Goal: Task Accomplishment & Management: Manage account settings

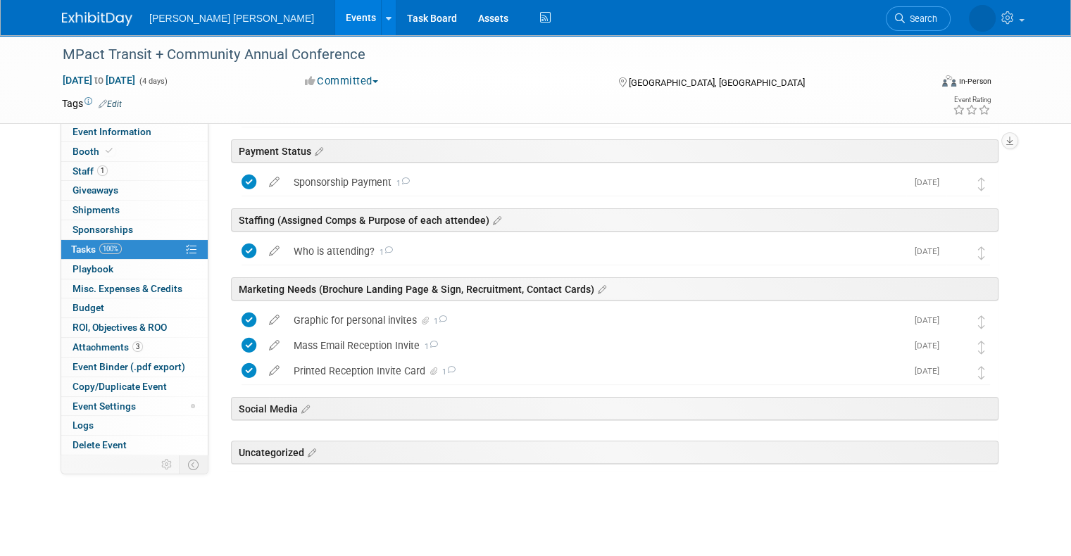
scroll to position [231, 0]
click at [909, 3] on li "Search" at bounding box center [876, 17] width 65 height 35
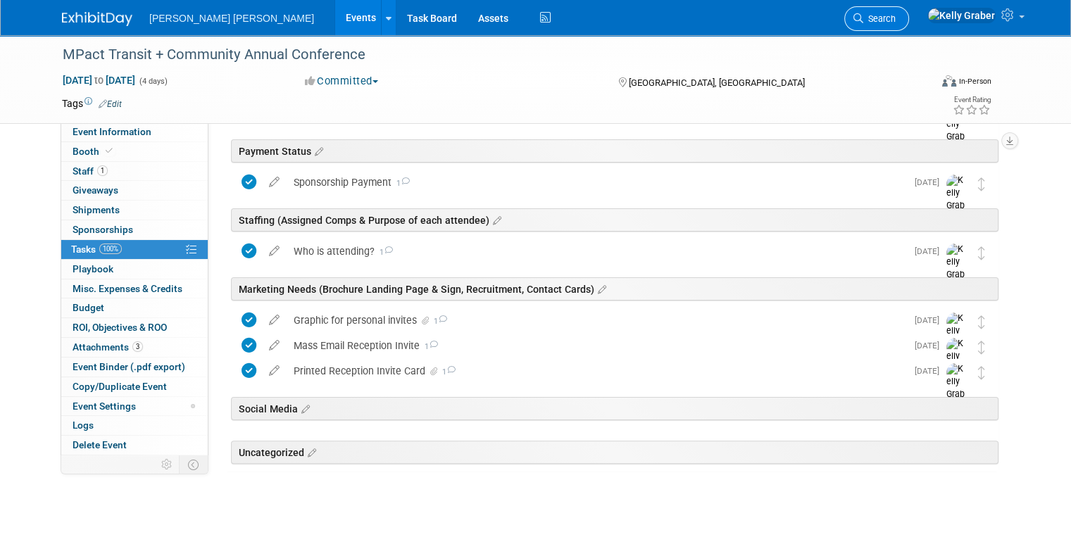
click at [909, 11] on link "Search" at bounding box center [876, 18] width 65 height 25
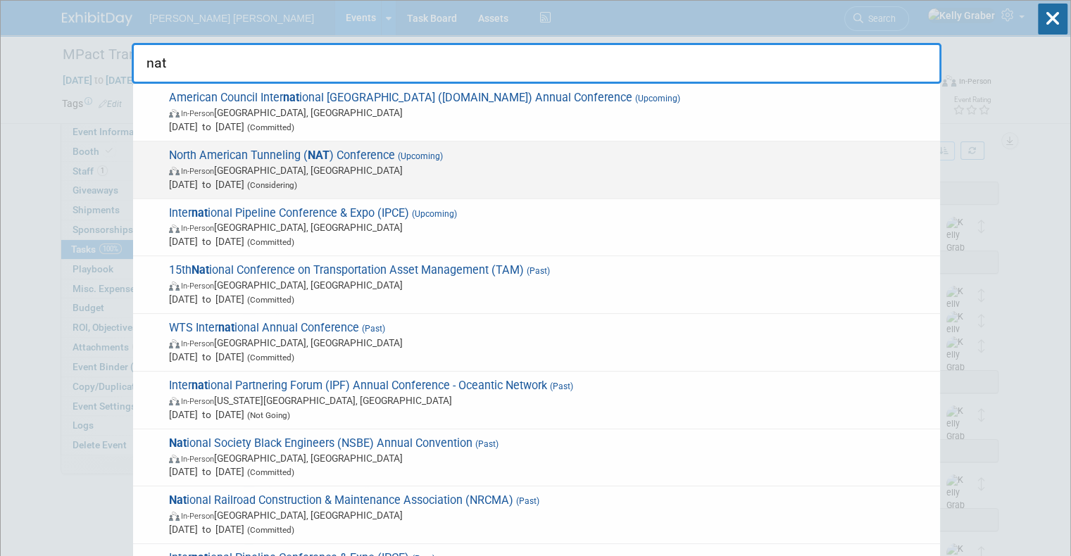
type input "nat"
click at [382, 173] on span "In-Person Anaheim, CA" at bounding box center [551, 170] width 764 height 14
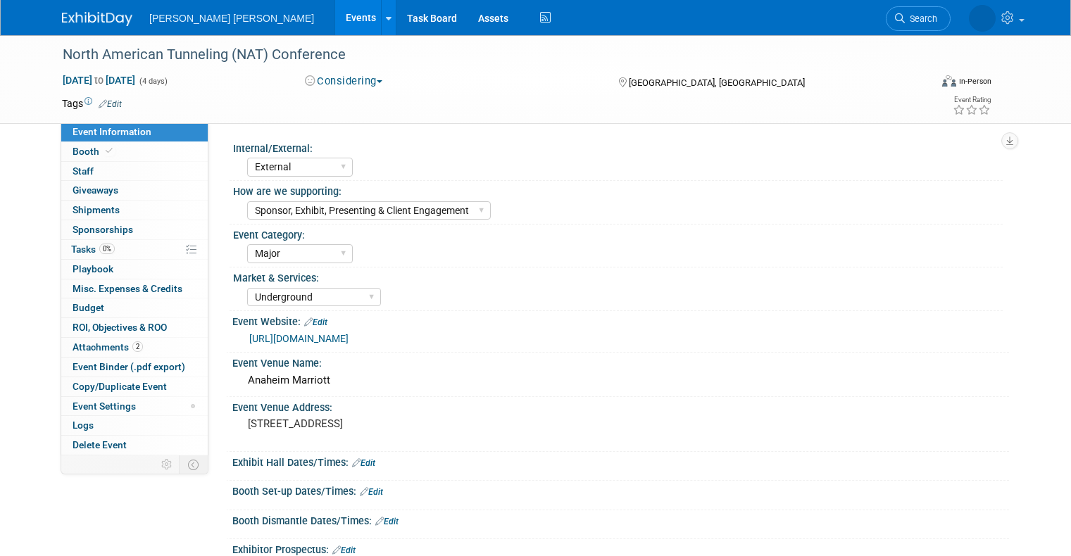
select select "External"
select select "Sponsor, Exhibit, Presenting & Client Engagement"
select select "Major"
select select "Underground"
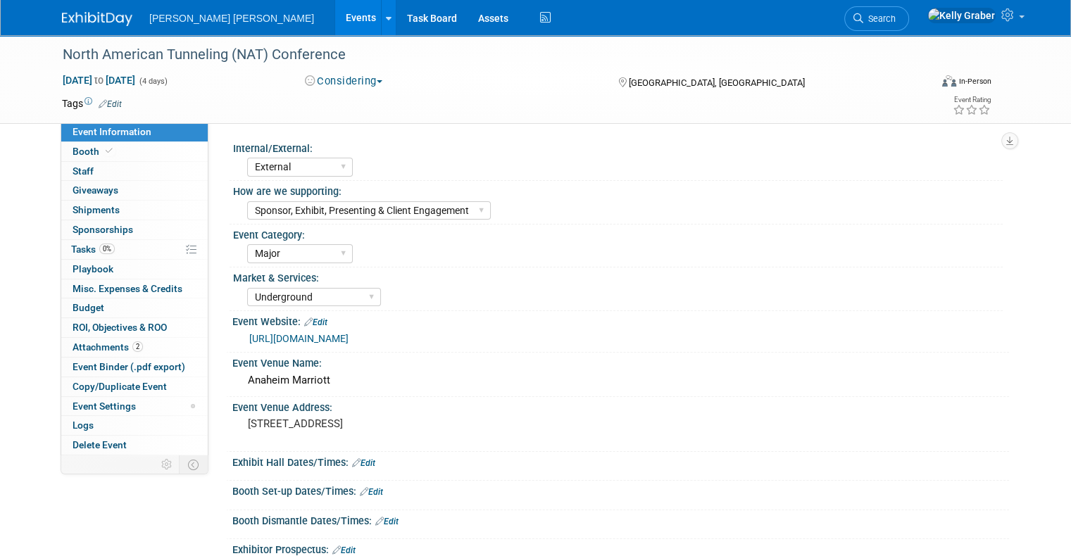
click at [362, 82] on button "Considering" at bounding box center [344, 81] width 88 height 15
click at [358, 106] on link "Committed" at bounding box center [356, 104] width 111 height 20
click at [75, 253] on span "Tasks 0%" at bounding box center [93, 249] width 44 height 11
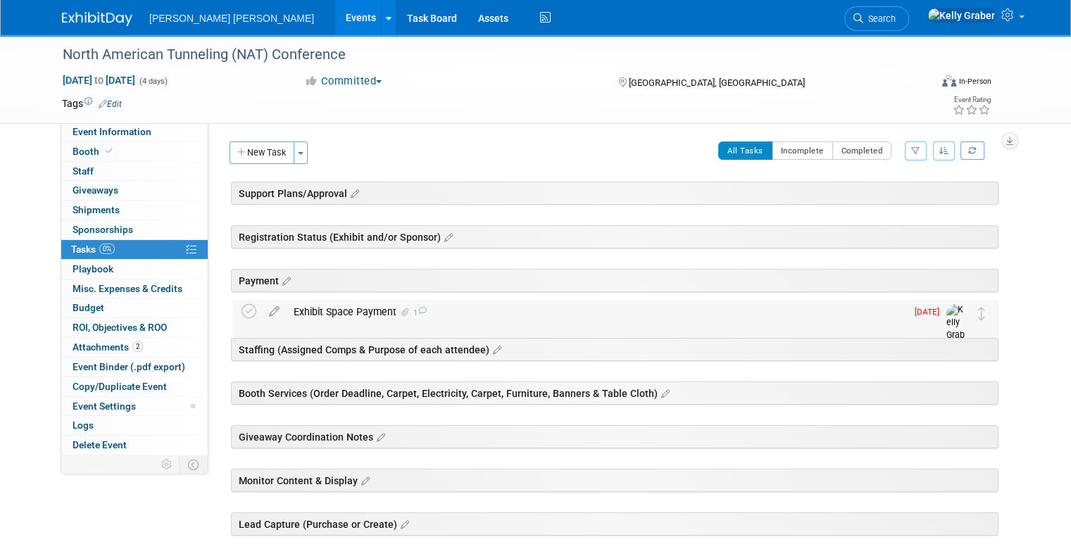
click at [327, 303] on div "Exhibit Space Payment 1" at bounding box center [597, 312] width 620 height 24
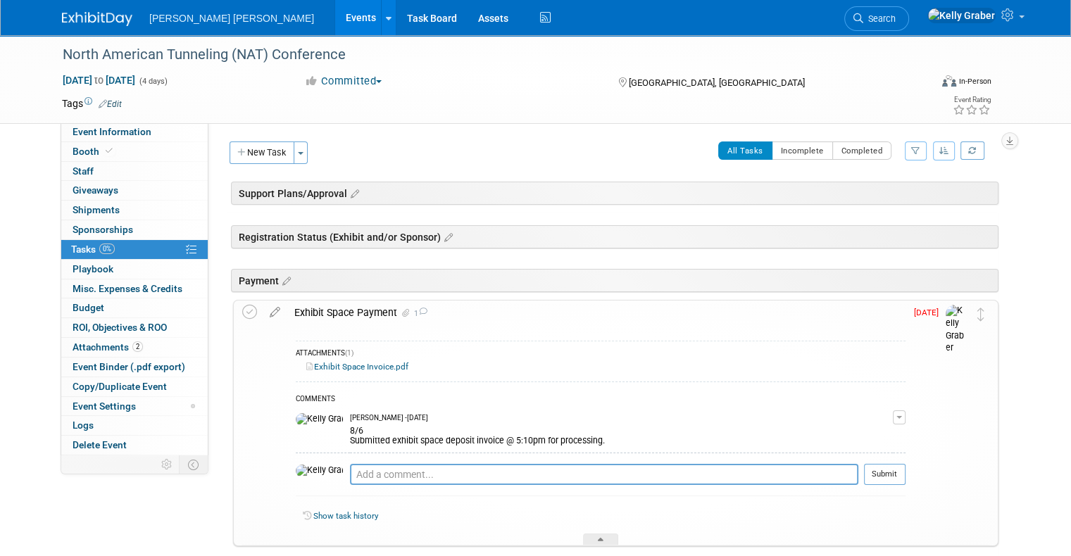
scroll to position [70, 0]
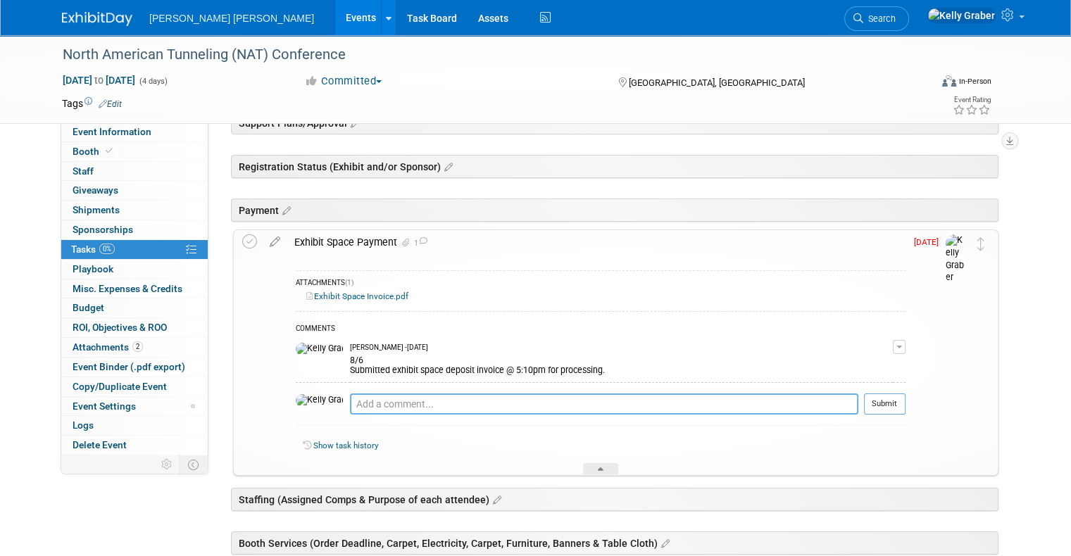
click at [359, 411] on textarea at bounding box center [604, 404] width 508 height 21
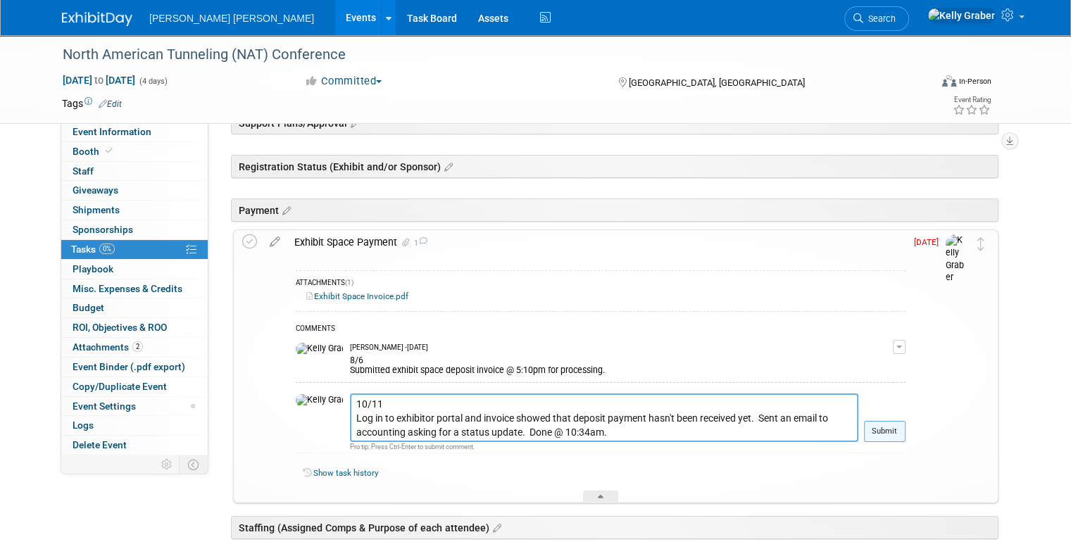
type textarea "10/11 Log in to exhibitor portal and invoice showed that deposit payment hasn't…"
click at [894, 427] on button "Submit" at bounding box center [885, 431] width 42 height 21
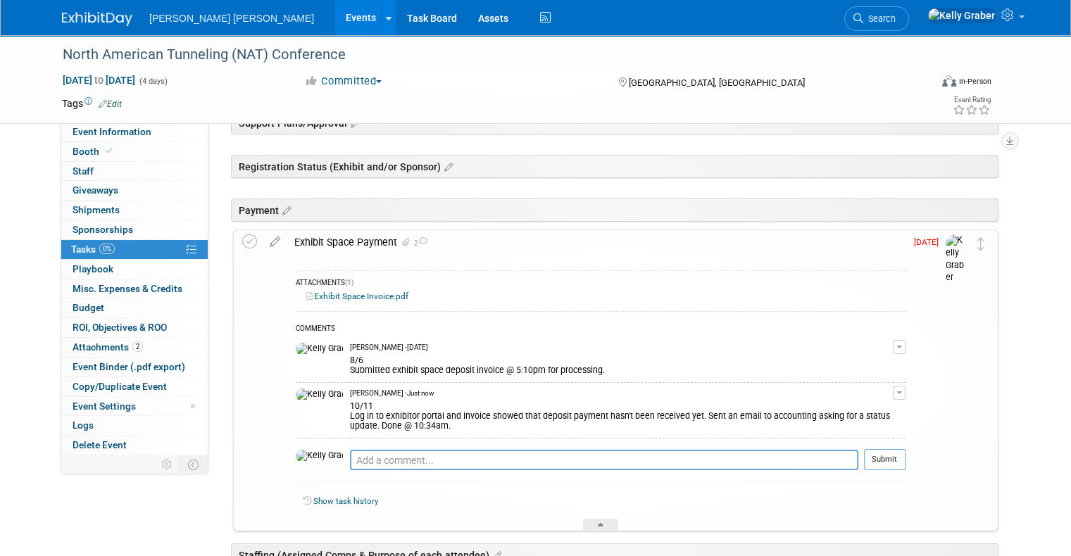
click at [324, 237] on div "Exhibit Space Payment 2" at bounding box center [596, 242] width 618 height 24
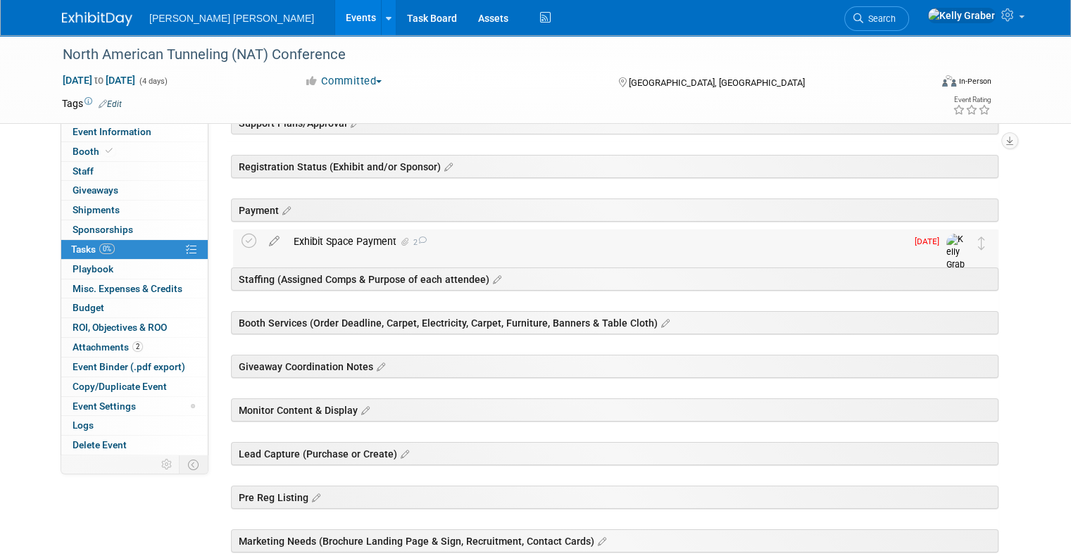
click at [299, 239] on div "Exhibit Space Payment 2" at bounding box center [597, 242] width 620 height 24
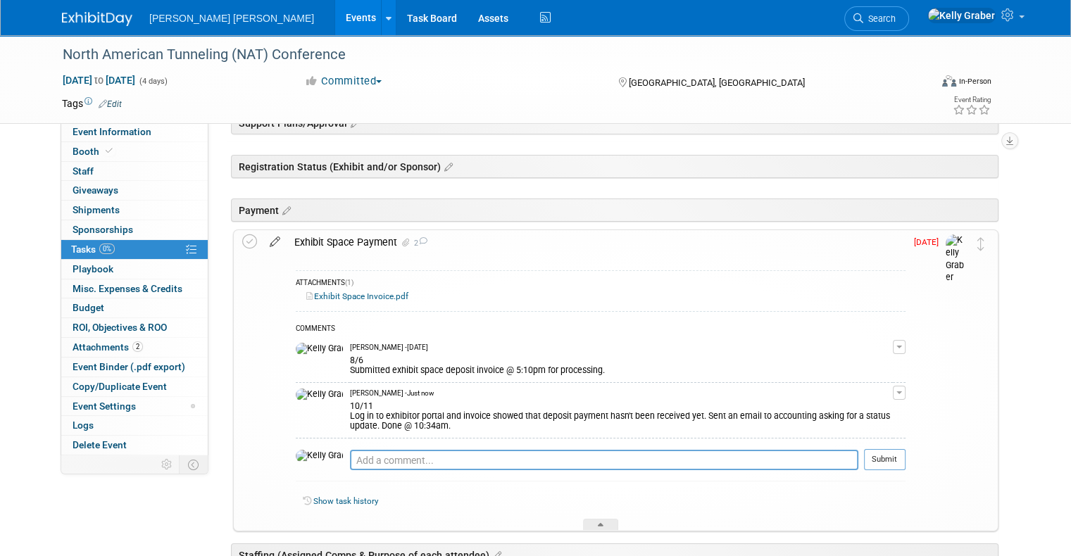
click at [263, 239] on icon at bounding box center [275, 239] width 25 height 18
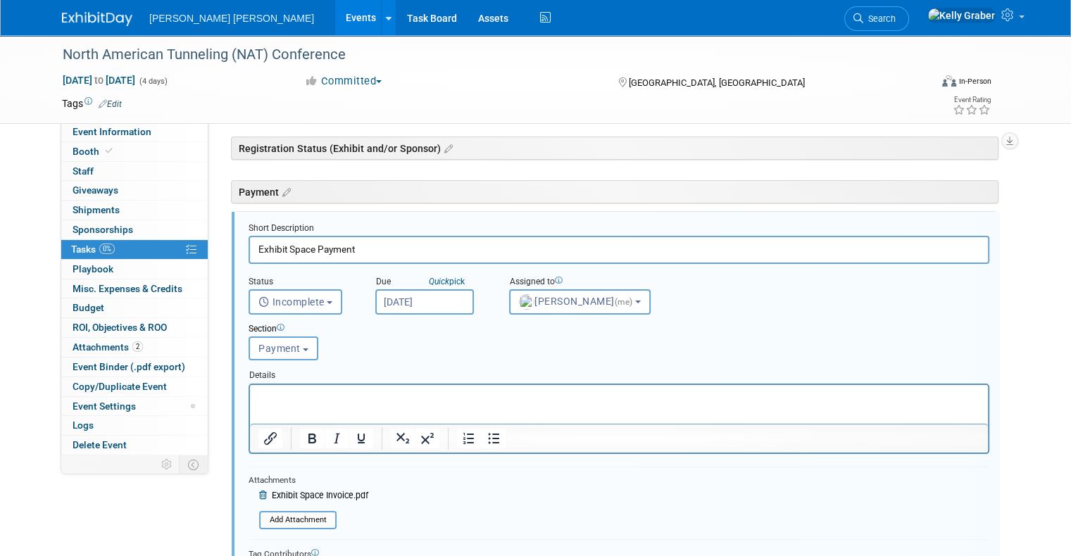
scroll to position [94, 0]
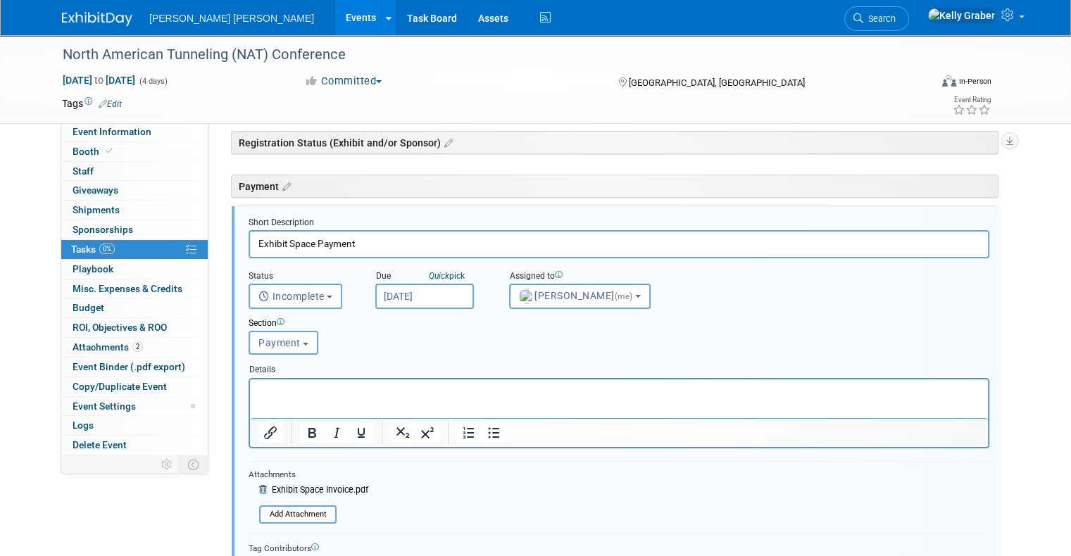
click at [426, 294] on input "[DATE]" at bounding box center [424, 296] width 99 height 25
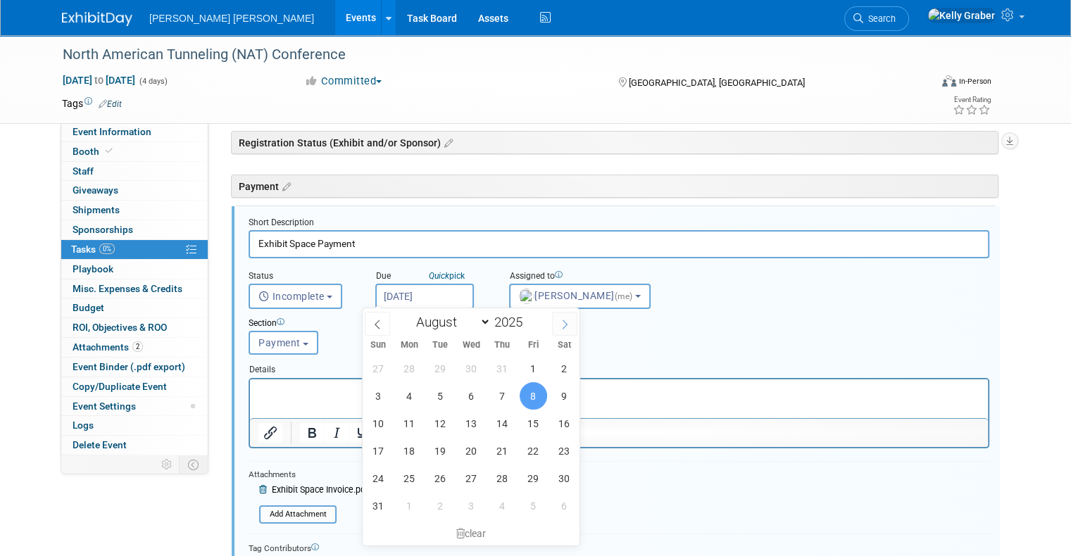
click at [563, 320] on icon at bounding box center [565, 324] width 5 height 9
select select "9"
click at [537, 480] on span "31" at bounding box center [533, 478] width 27 height 27
type input "[DATE]"
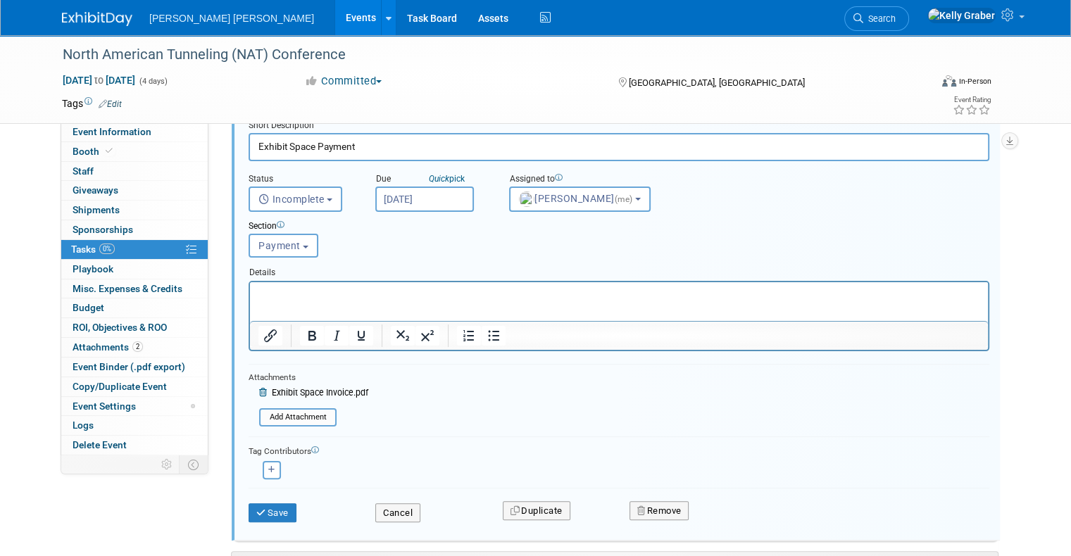
scroll to position [306, 0]
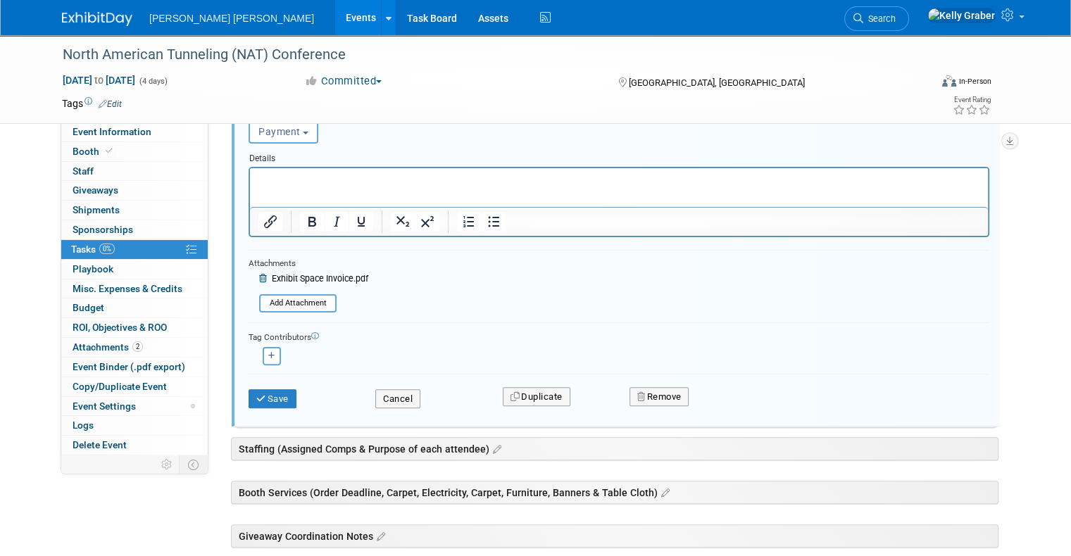
click at [258, 384] on div "Save" at bounding box center [301, 394] width 127 height 29
click at [261, 394] on button "Save" at bounding box center [273, 399] width 48 height 20
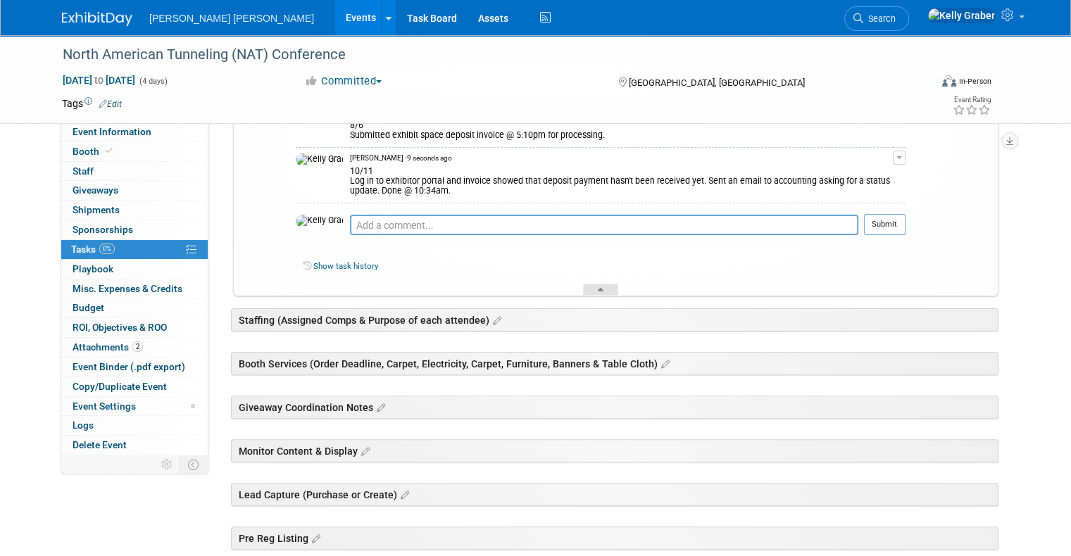
click at [610, 284] on div at bounding box center [600, 290] width 35 height 12
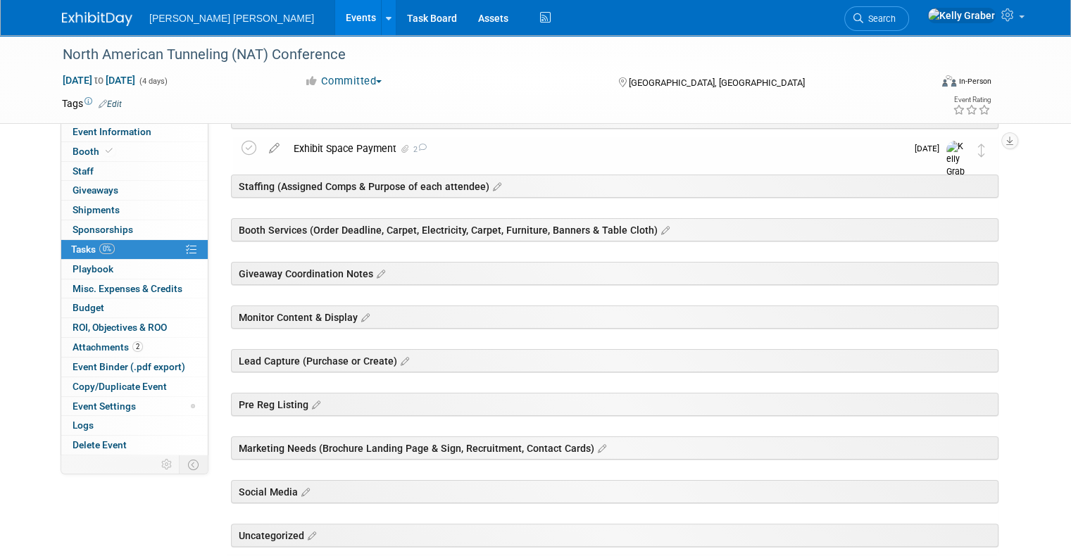
scroll to position [0, 0]
